Goal: Transaction & Acquisition: Purchase product/service

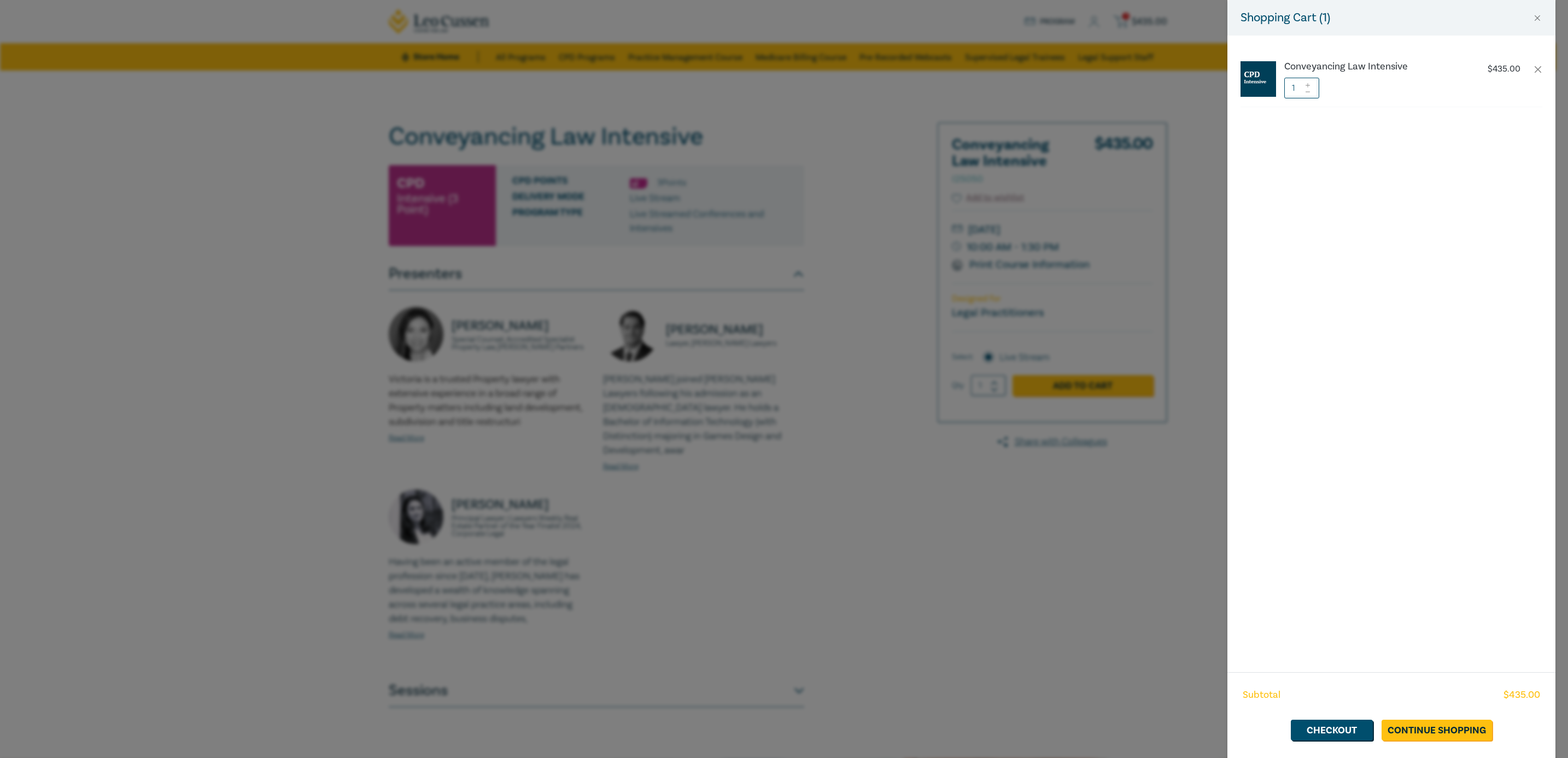
click at [935, 533] on div "Shopping Cart ( 1 ) Conveyancing Law Intensive $ 435.00 1 Subtotal $ 435.00 Che…" at bounding box center [784, 379] width 1568 height 758
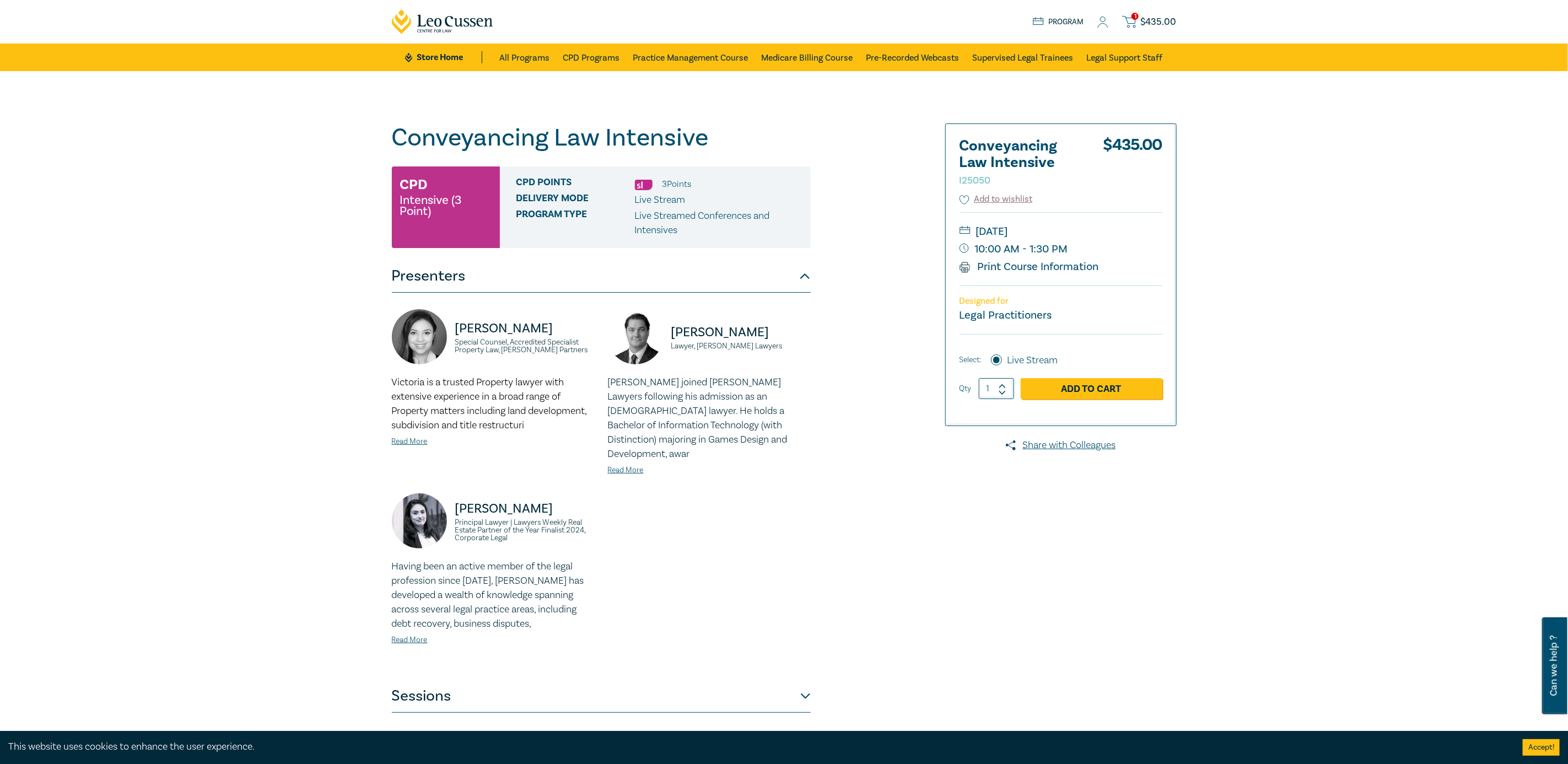
click at [1102, 19] on icon at bounding box center [1102, 22] width 11 height 12
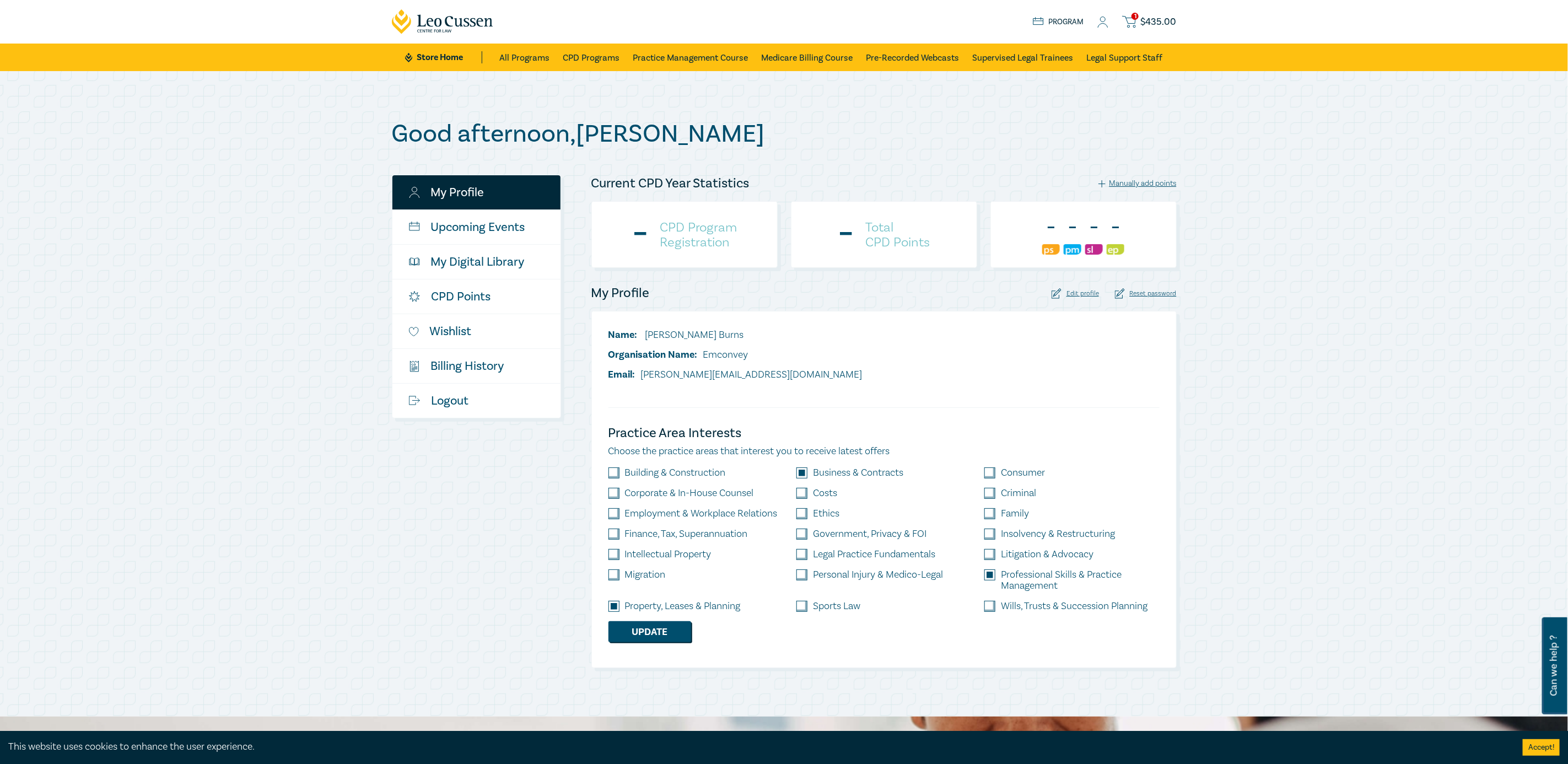
checkbox input "true"
click at [508, 53] on link "All Programs" at bounding box center [525, 58] width 50 height 28
